Goal: Information Seeking & Learning: Learn about a topic

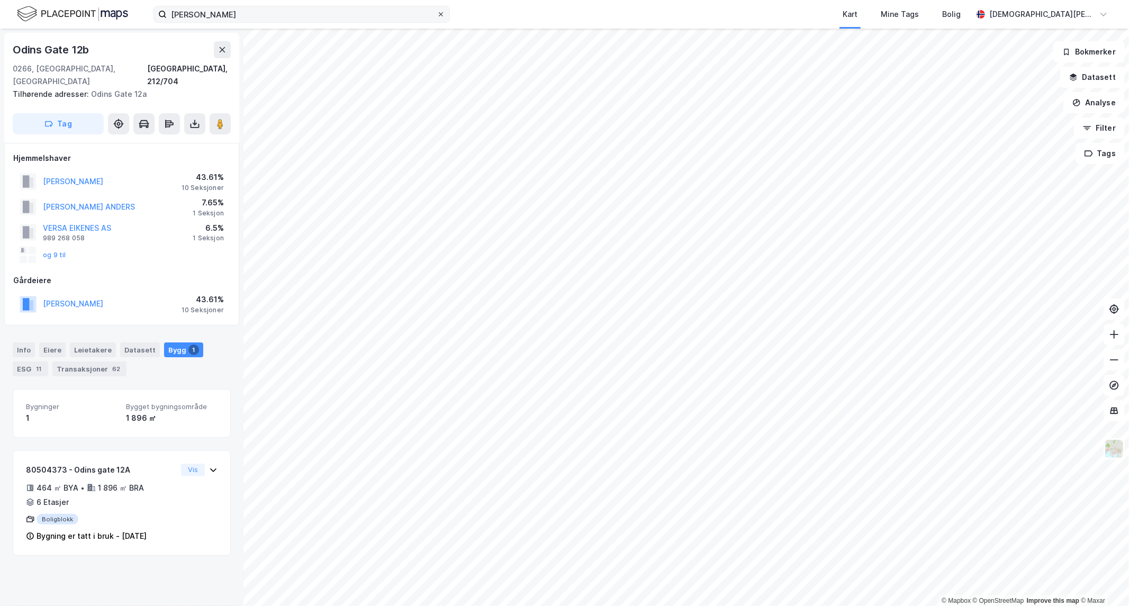
click at [442, 13] on icon at bounding box center [441, 14] width 6 height 6
click at [437, 13] on input "[PERSON_NAME]" at bounding box center [302, 14] width 270 height 16
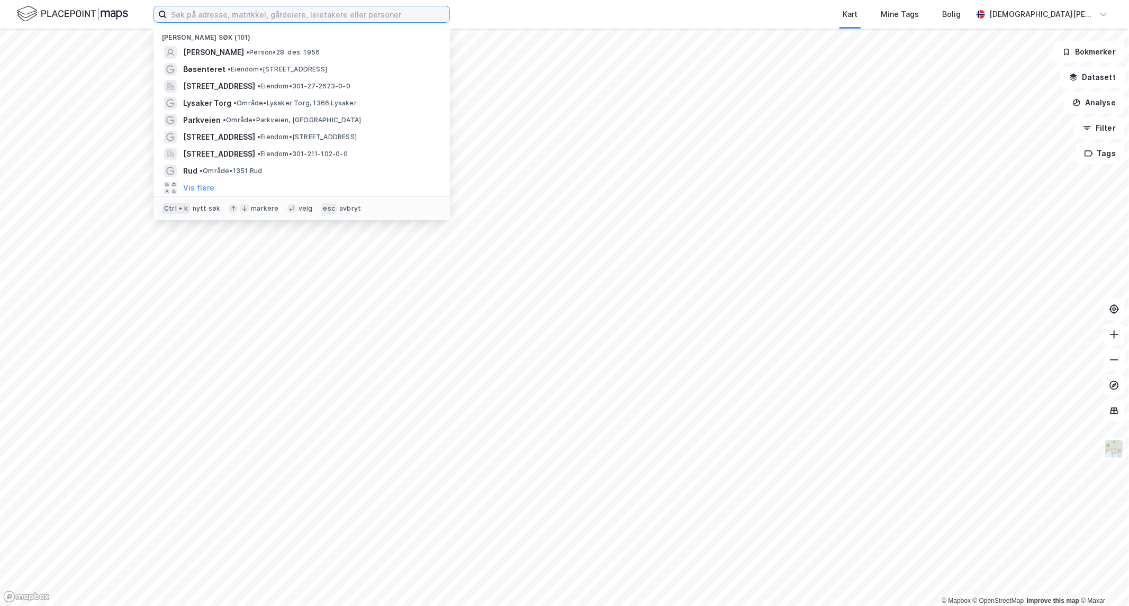
click at [386, 14] on input at bounding box center [308, 14] width 283 height 16
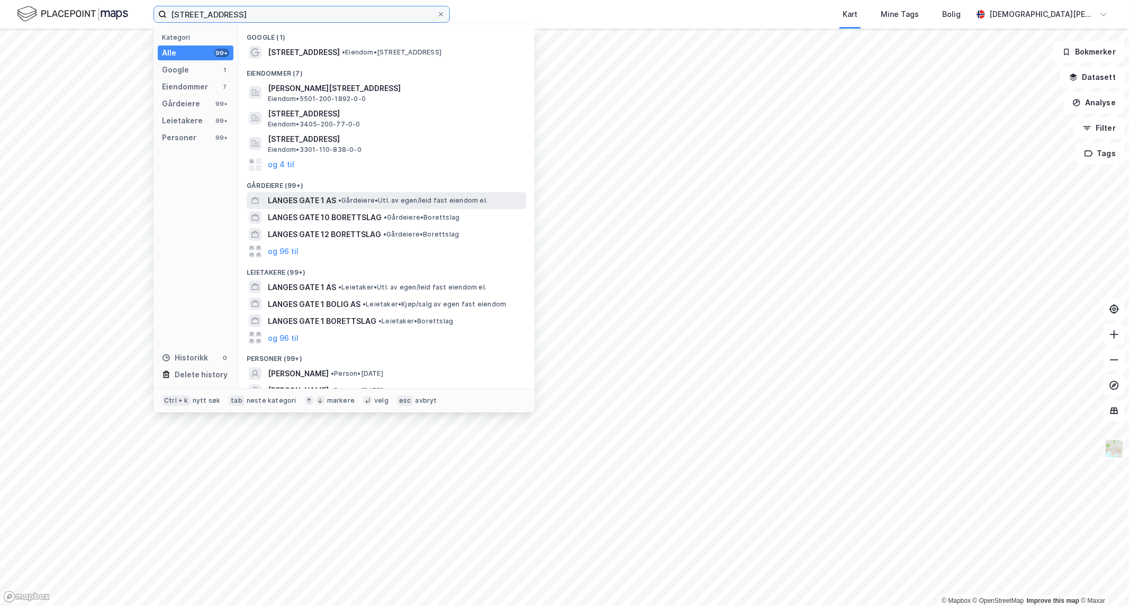
type input "langes gate 1"
click at [319, 196] on span "LANGES GATE 1 AS" at bounding box center [302, 200] width 68 height 13
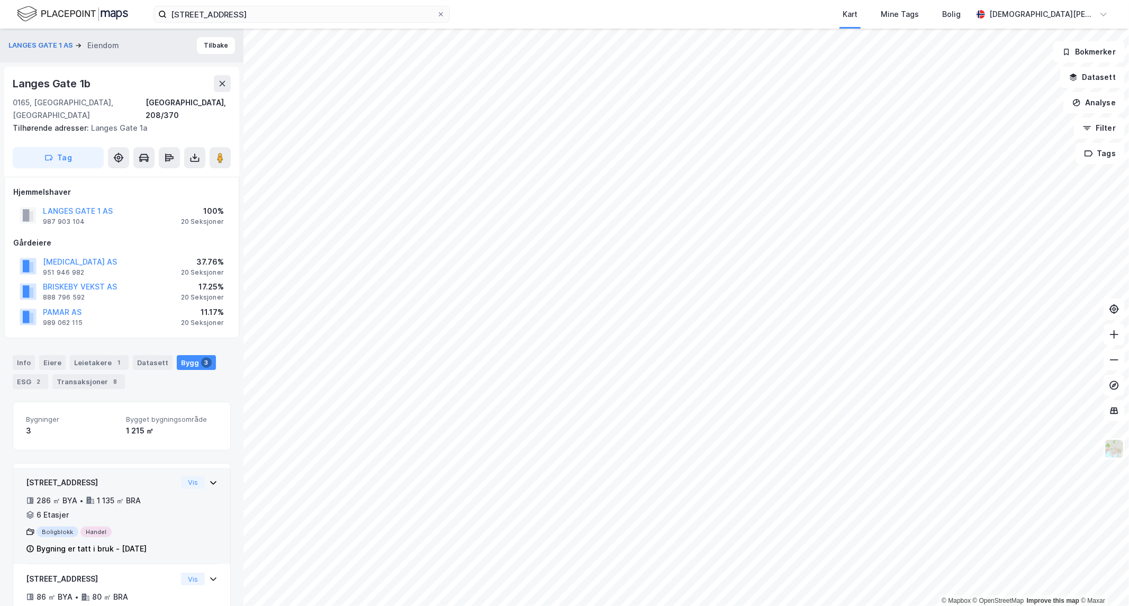
scroll to position [125, 0]
